Goal: Complete application form

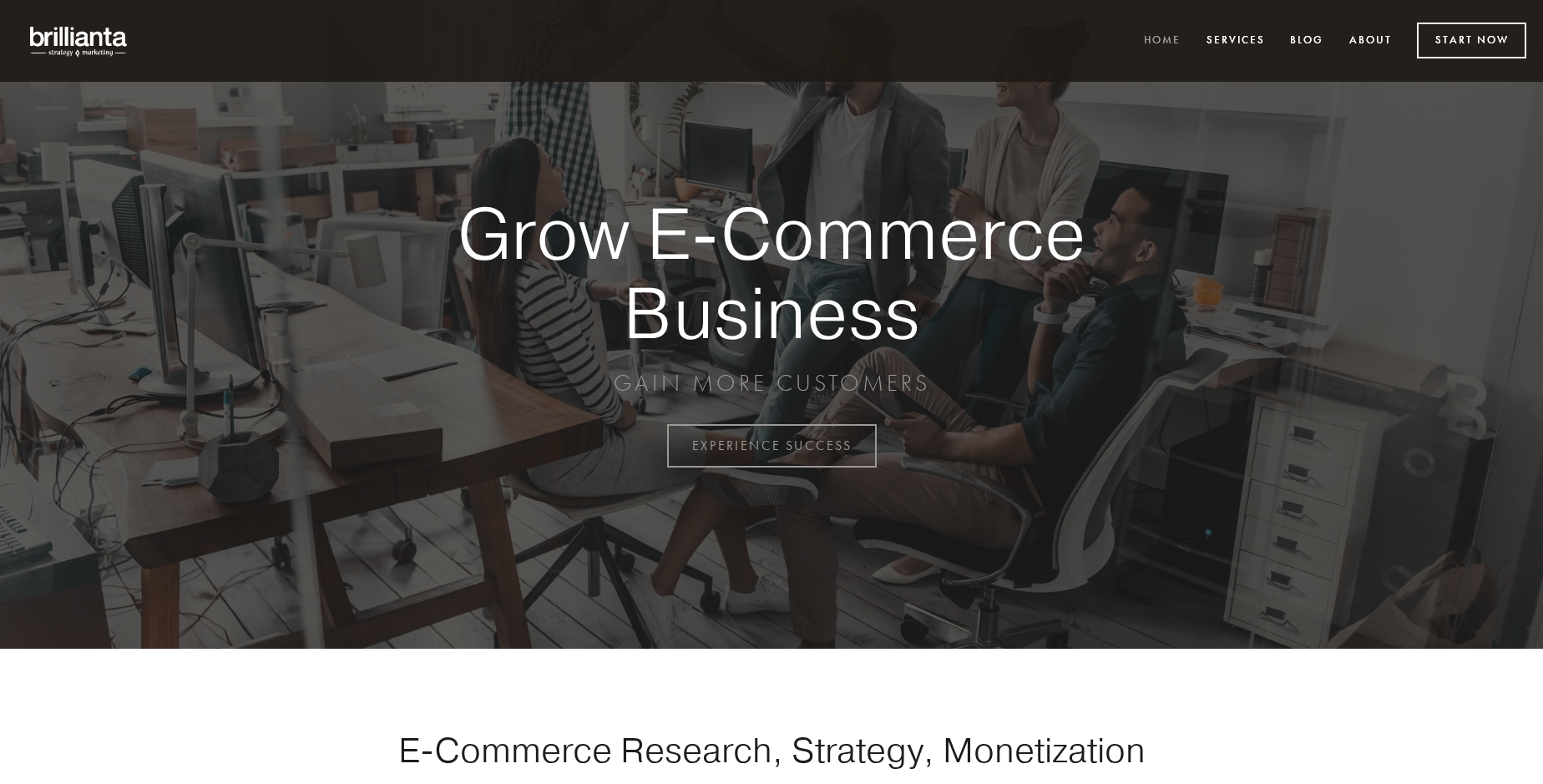
scroll to position [4376, 0]
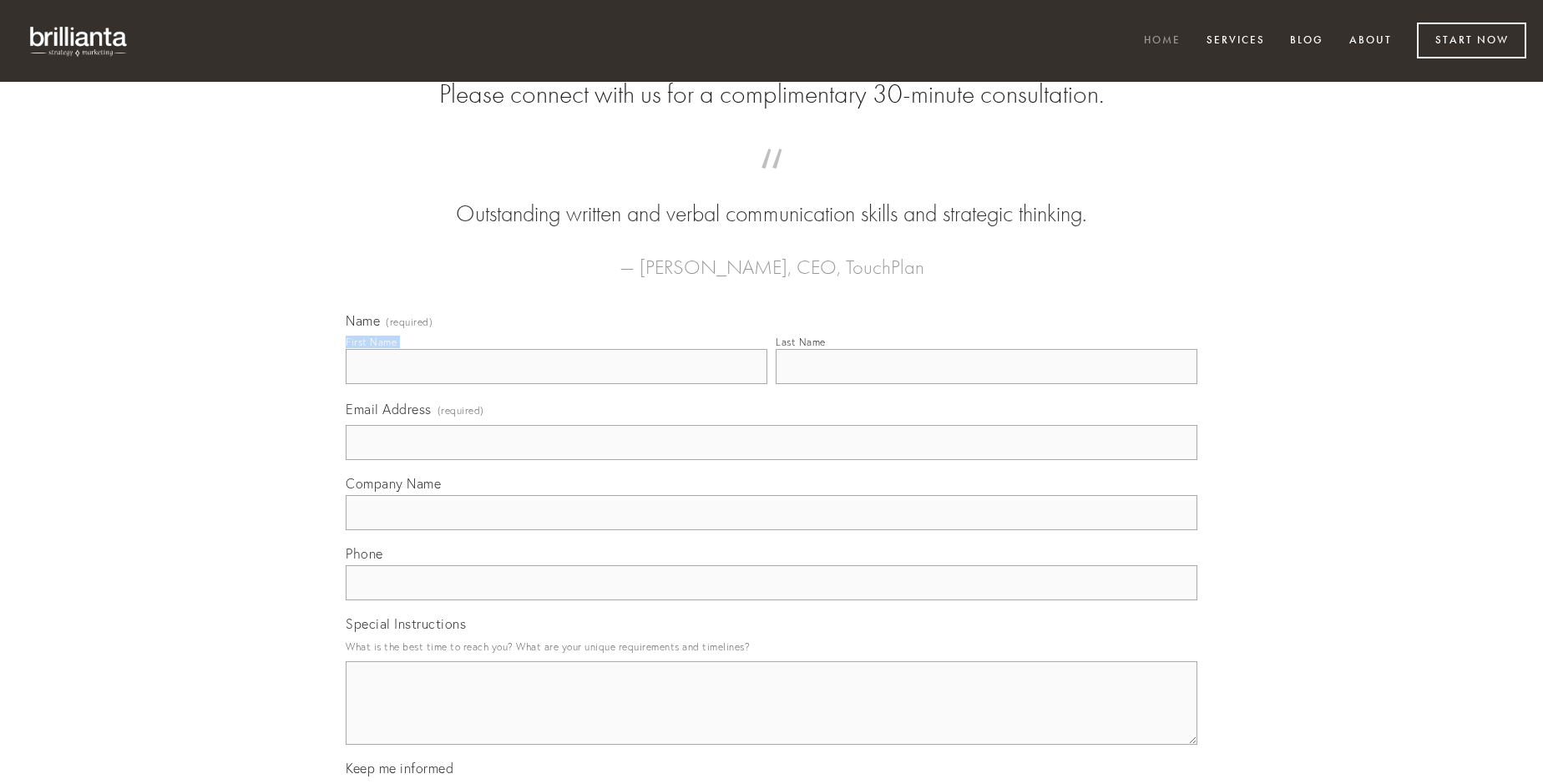
type input "[PERSON_NAME]"
click at [986, 384] on input "Last Name" at bounding box center [986, 366] width 421 height 35
type input "[PERSON_NAME]"
click at [771, 460] on input "Email Address (required)" at bounding box center [771, 442] width 852 height 35
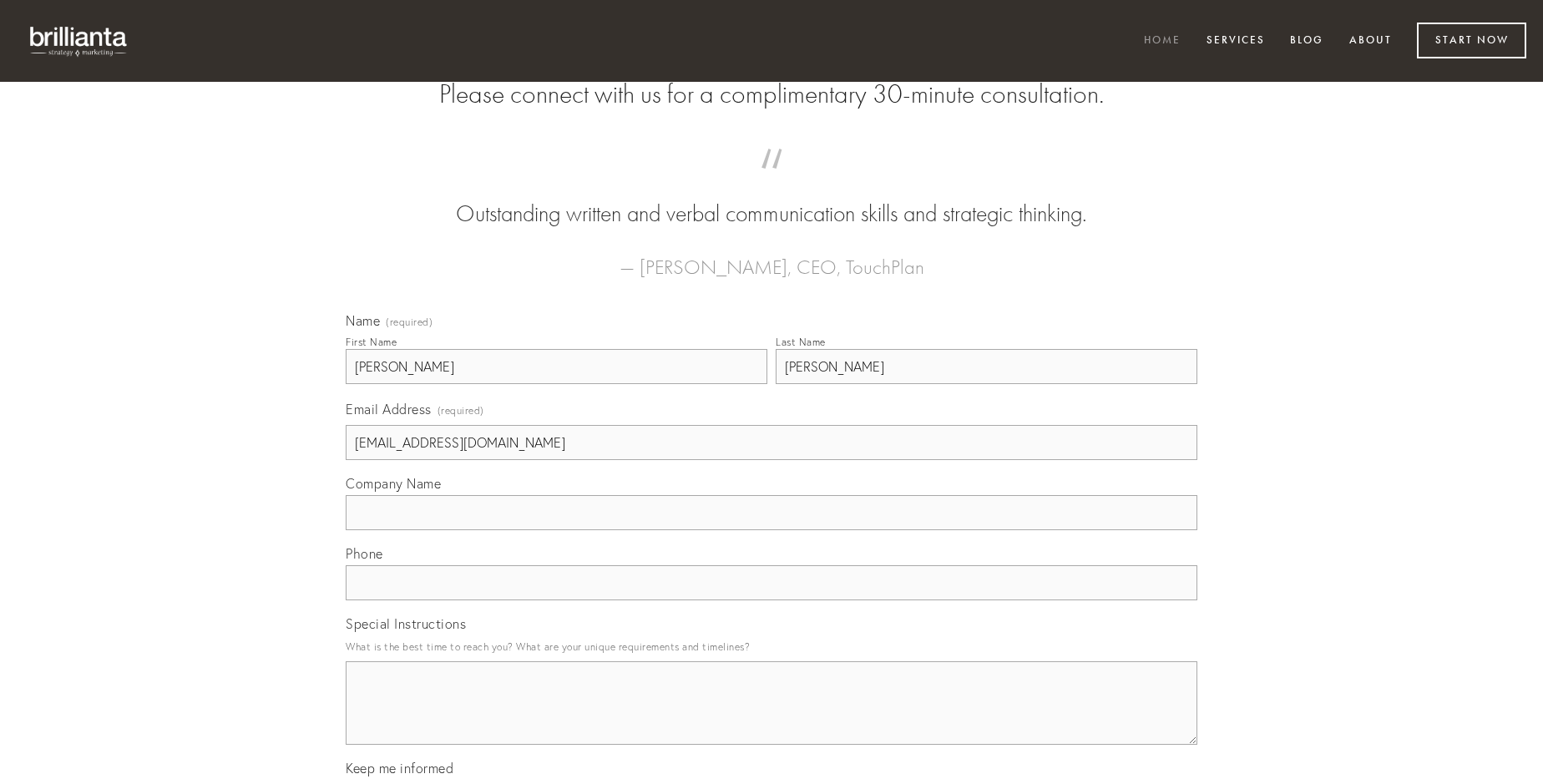
type input "[EMAIL_ADDRESS][DOMAIN_NAME]"
click at [771, 530] on input "Company Name" at bounding box center [771, 512] width 852 height 35
type input "vilitas"
click at [771, 601] on input "text" at bounding box center [771, 582] width 852 height 35
click at [771, 718] on textarea "Special Instructions" at bounding box center [771, 703] width 852 height 83
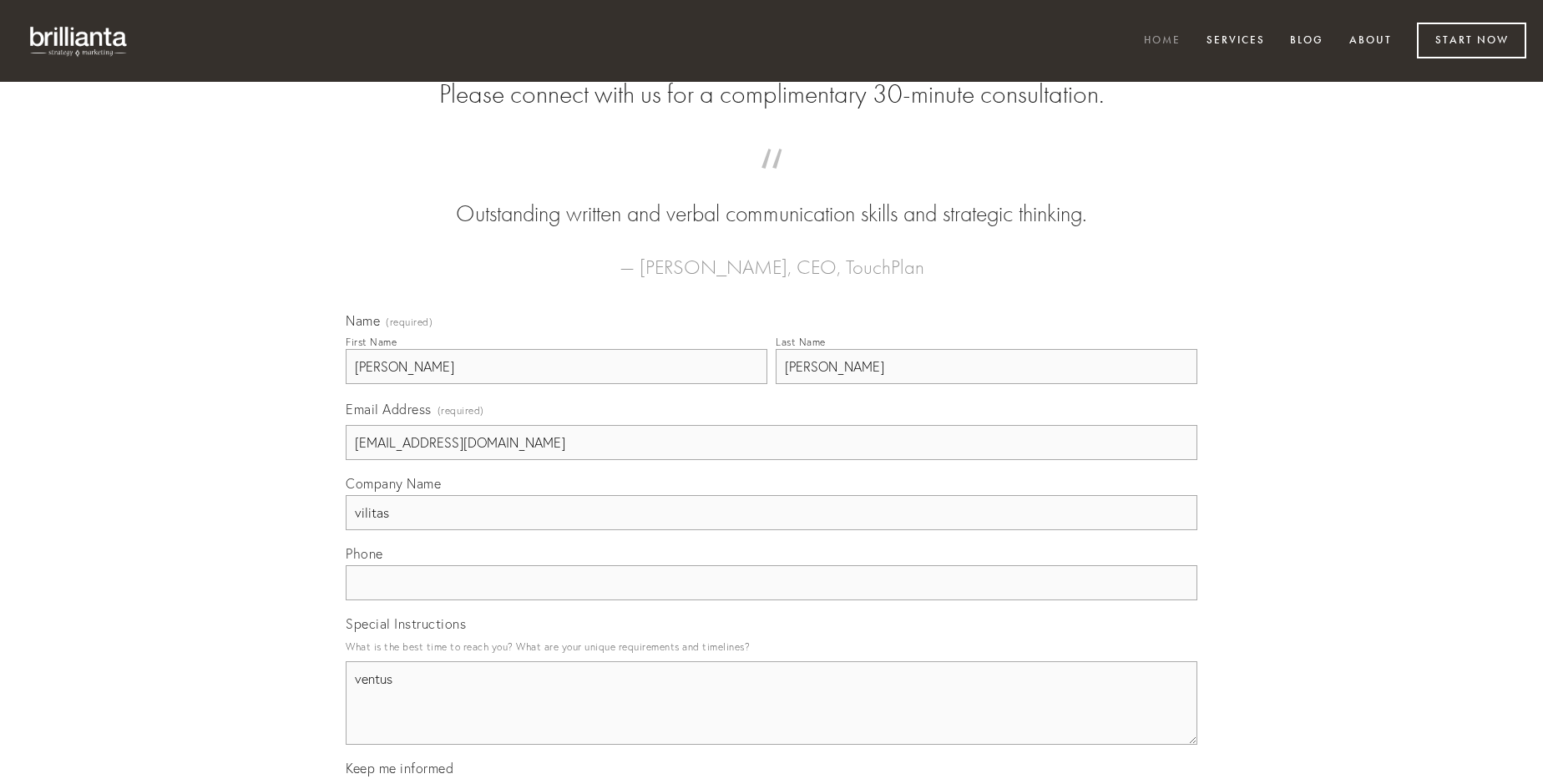
type textarea "ventus"
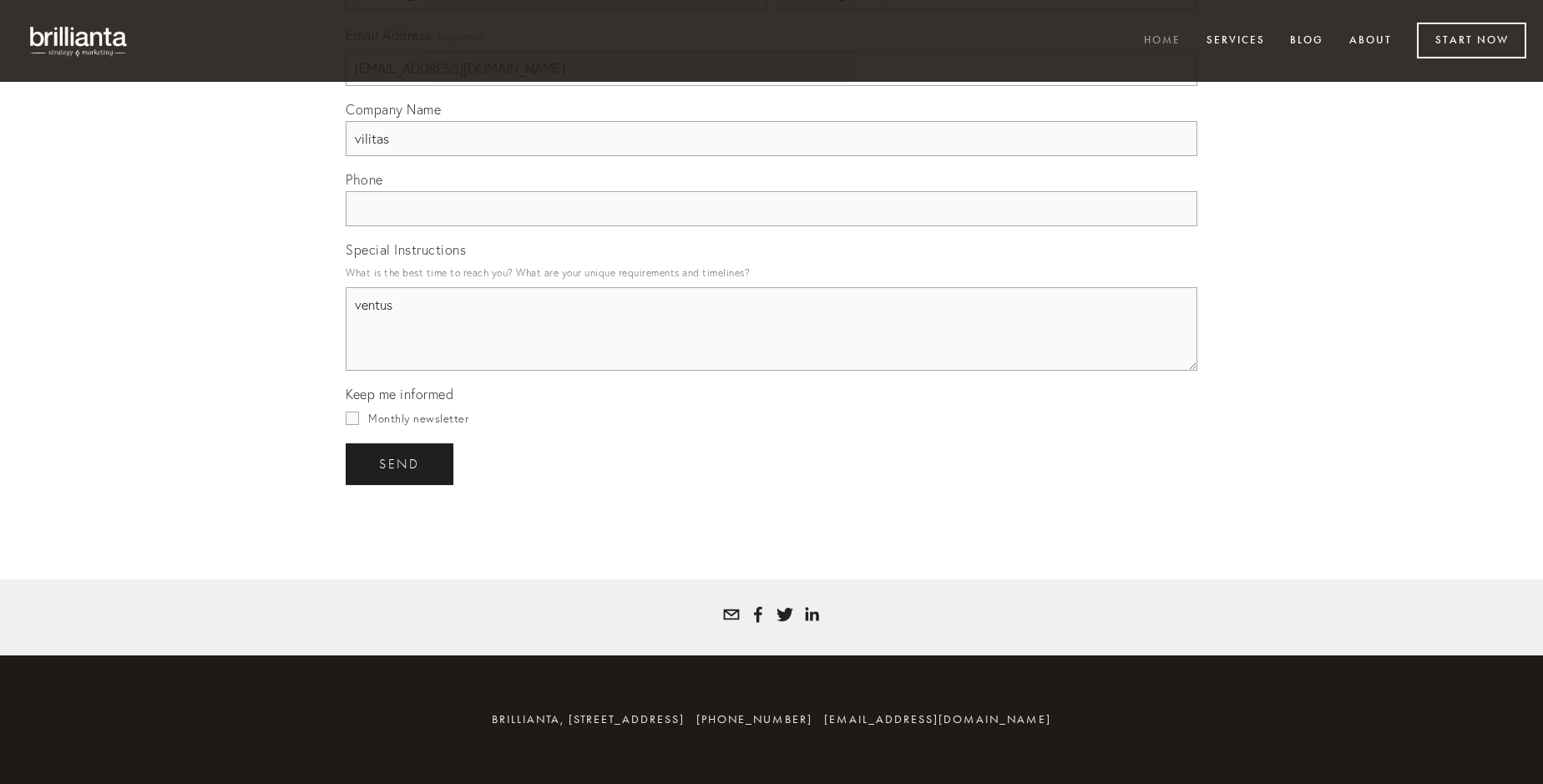
click at [401, 463] on span "send" at bounding box center [399, 464] width 41 height 15
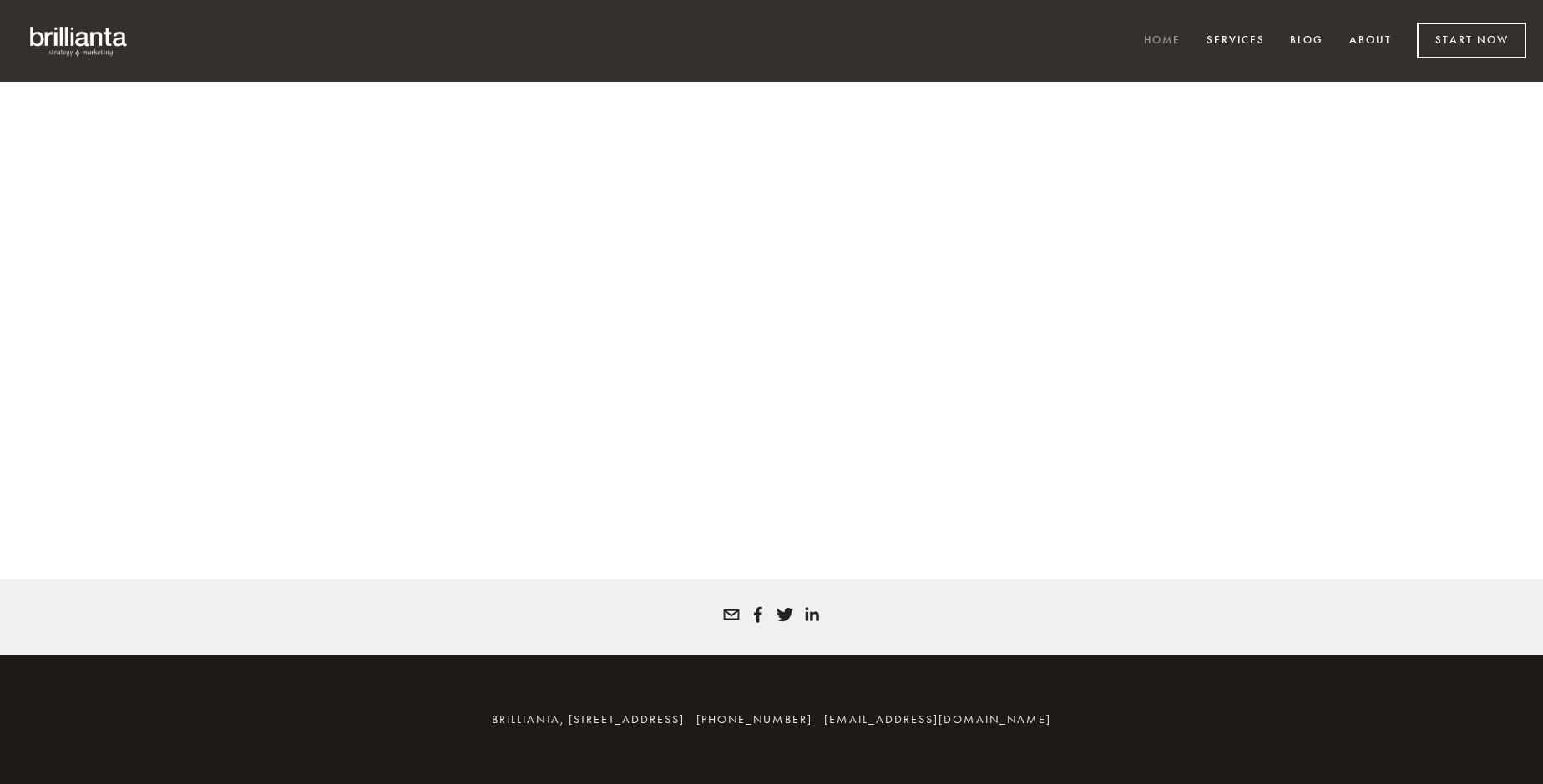
scroll to position [4354, 0]
